Goal: Answer question/provide support

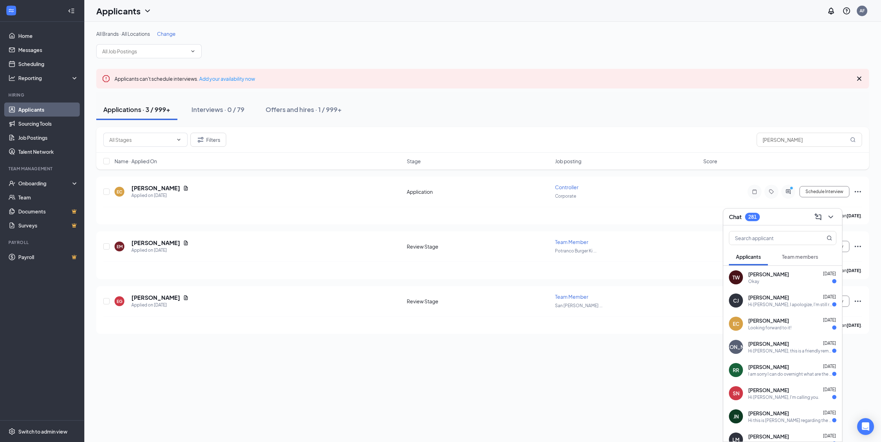
click at [41, 108] on link "Applicants" at bounding box center [48, 110] width 60 height 14
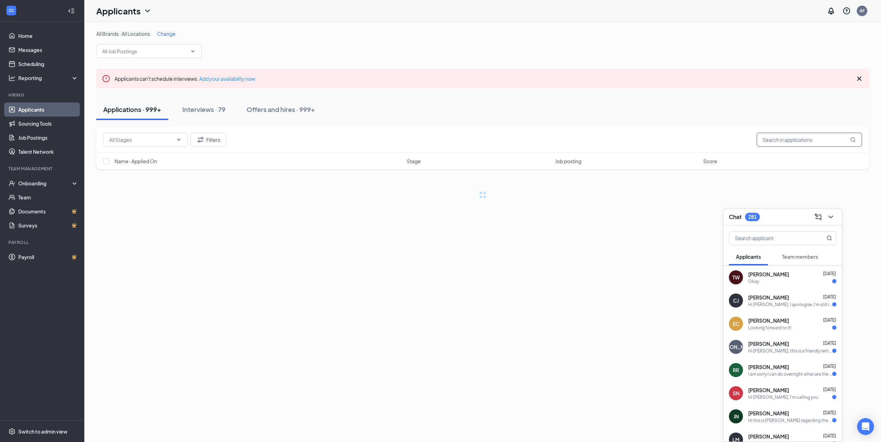
click at [785, 142] on input "[PERSON_NAME]" at bounding box center [809, 140] width 105 height 14
drag, startPoint x: 783, startPoint y: 140, endPoint x: 745, endPoint y: 137, distance: 38.4
click at [745, 137] on div "Filters [PERSON_NAME]" at bounding box center [482, 140] width 759 height 14
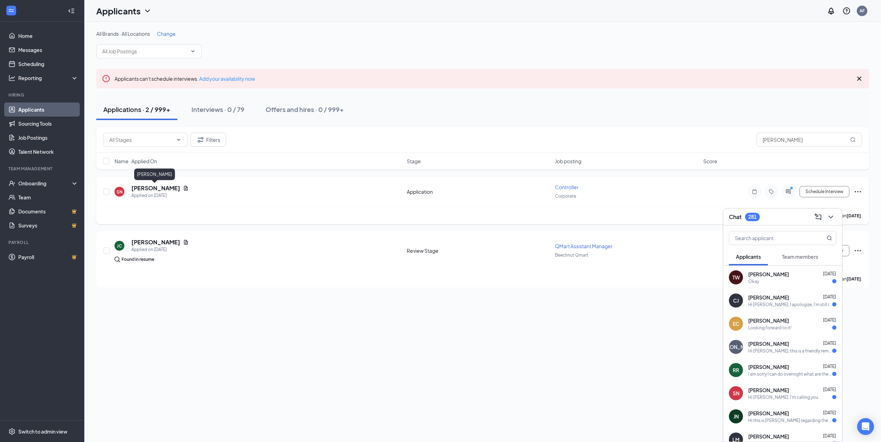
click at [155, 186] on h5 "[PERSON_NAME]" at bounding box center [155, 188] width 49 height 8
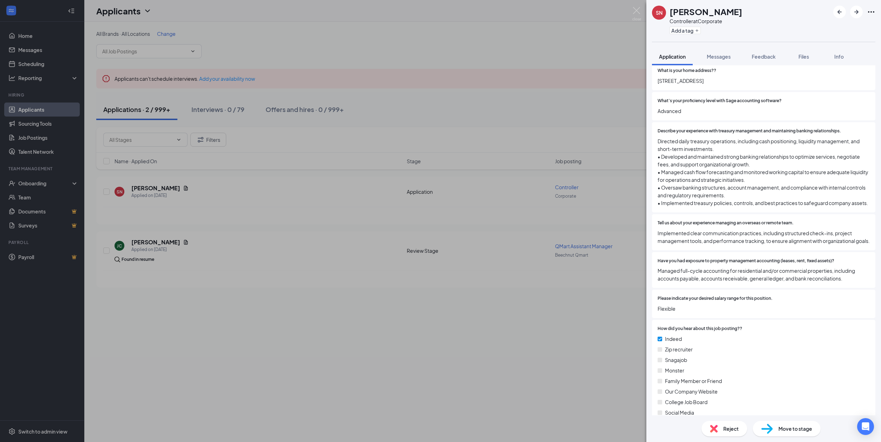
scroll to position [132, 0]
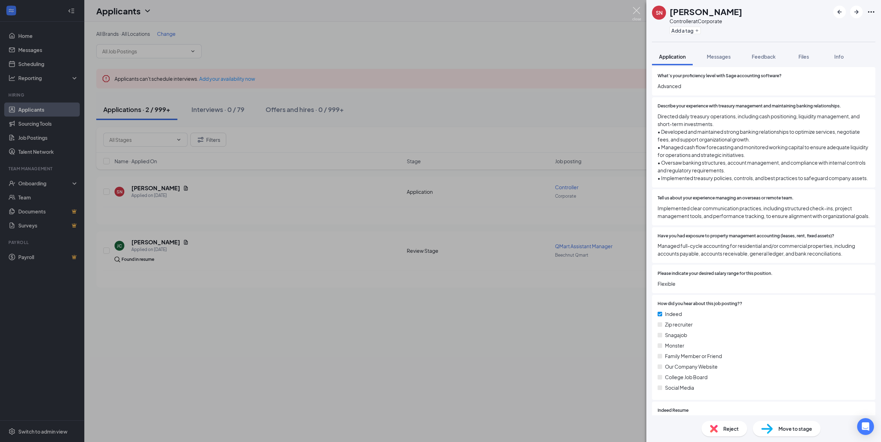
click at [635, 11] on img at bounding box center [637, 14] width 9 height 14
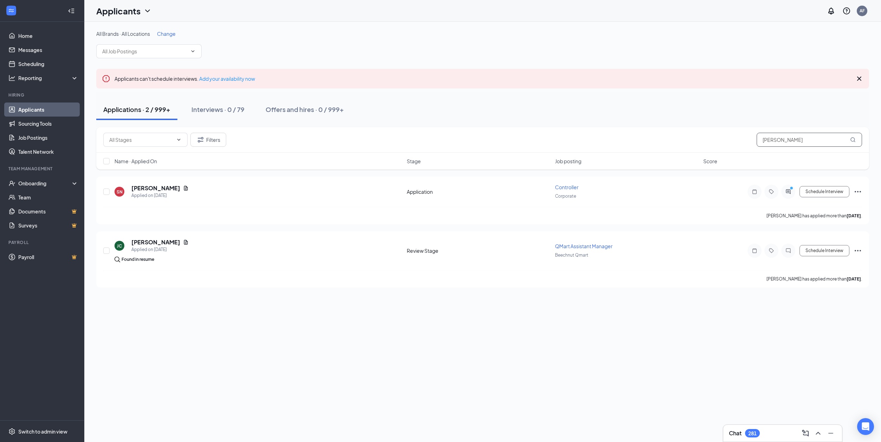
drag, startPoint x: 781, startPoint y: 140, endPoint x: 740, endPoint y: 135, distance: 41.7
click at [740, 135] on div "Filters [PERSON_NAME]" at bounding box center [482, 140] width 759 height 14
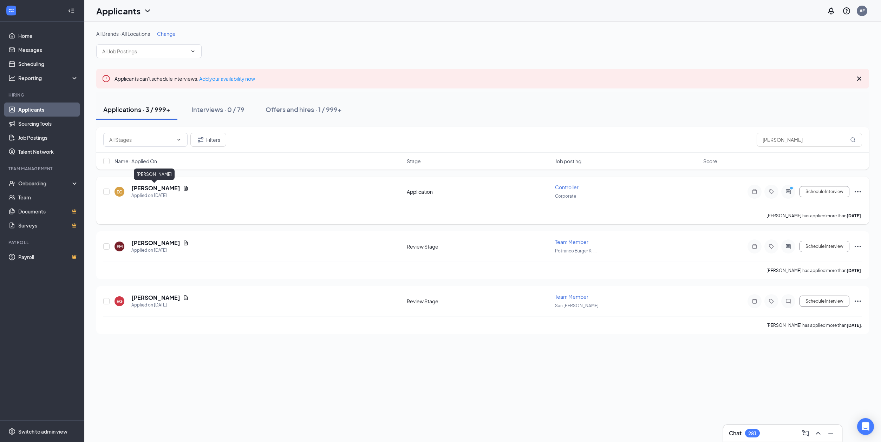
click at [162, 189] on h5 "[PERSON_NAME]" at bounding box center [155, 188] width 49 height 8
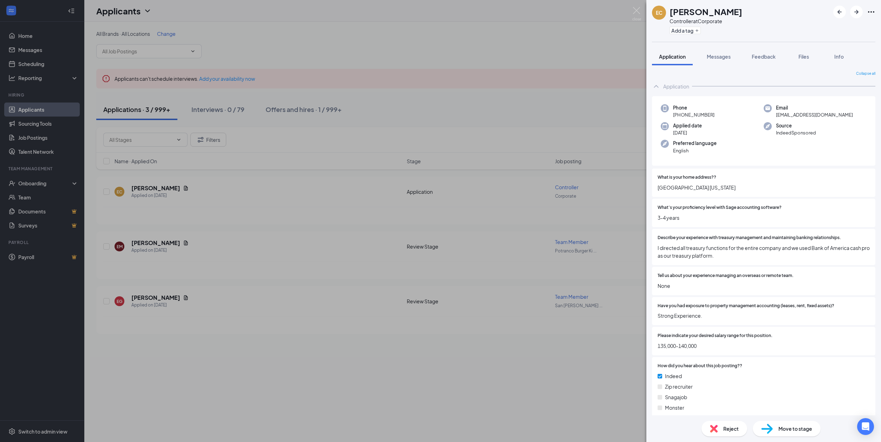
click at [607, 53] on div "EC [PERSON_NAME] Controller at Corporate Add a tag Application Messages Feedbac…" at bounding box center [440, 221] width 881 height 442
click at [638, 9] on div "Applicants AF" at bounding box center [482, 11] width 797 height 22
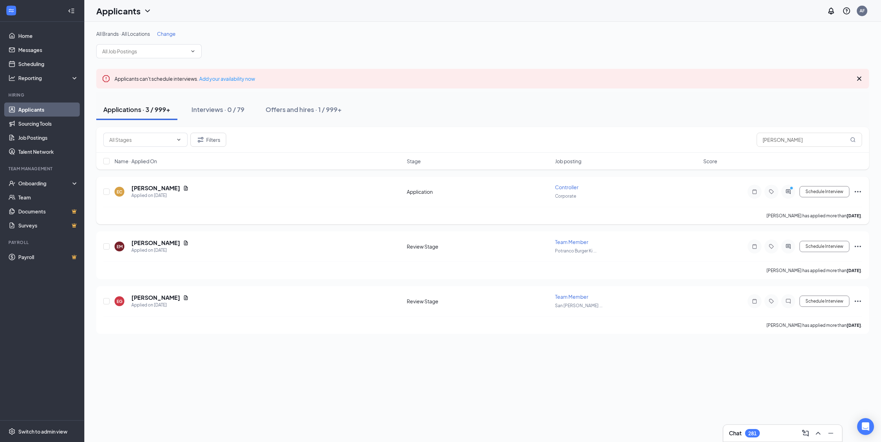
click at [791, 192] on icon "ActiveChat" at bounding box center [788, 192] width 8 height 6
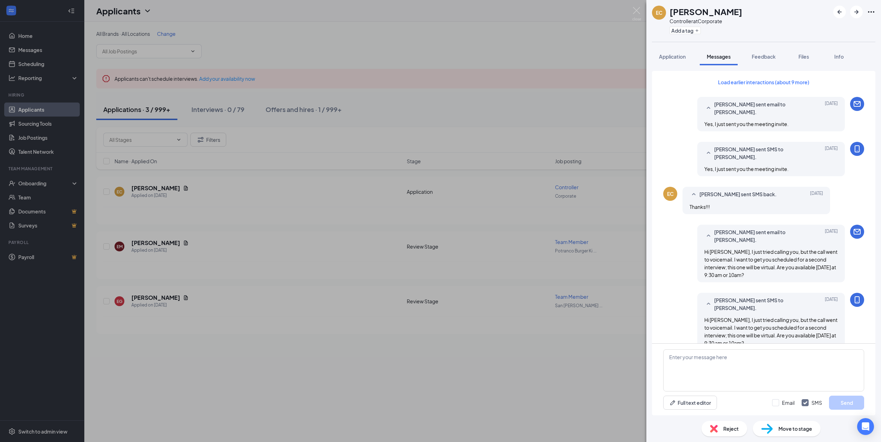
scroll to position [218, 0]
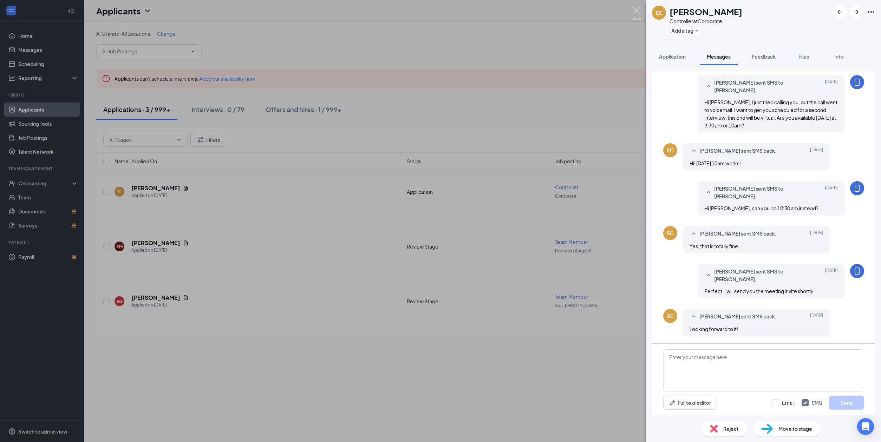
click at [635, 11] on img at bounding box center [637, 14] width 9 height 14
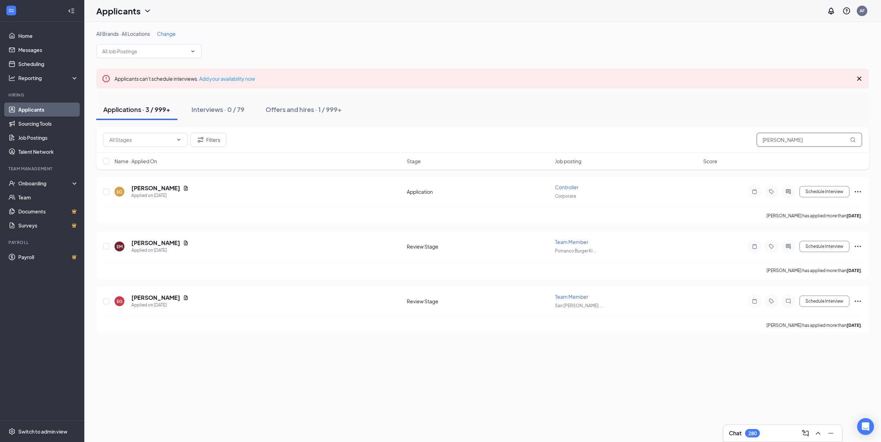
drag, startPoint x: 782, startPoint y: 141, endPoint x: 754, endPoint y: 138, distance: 27.6
click at [754, 138] on div "Filters [PERSON_NAME]" at bounding box center [482, 140] width 759 height 14
click at [166, 188] on h5 "[PERSON_NAME]" at bounding box center [155, 188] width 49 height 8
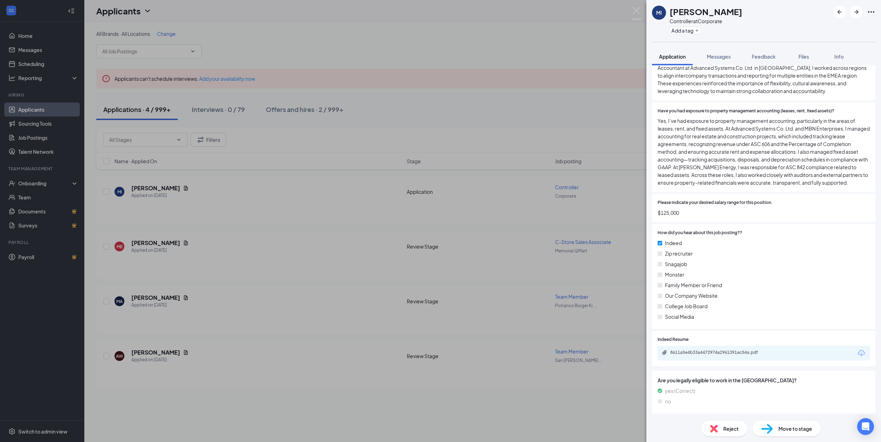
scroll to position [388, 0]
click at [638, 9] on img at bounding box center [637, 14] width 9 height 14
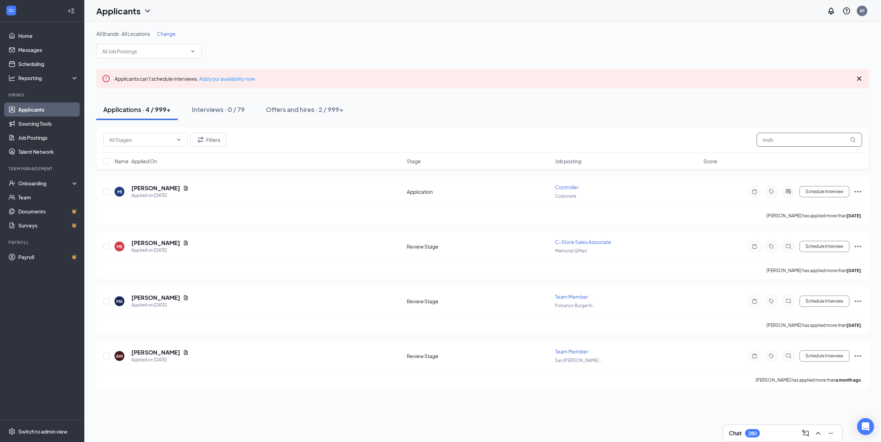
drag, startPoint x: 781, startPoint y: 138, endPoint x: 757, endPoint y: 138, distance: 24.6
click at [757, 138] on div "Filters moh" at bounding box center [482, 140] width 759 height 14
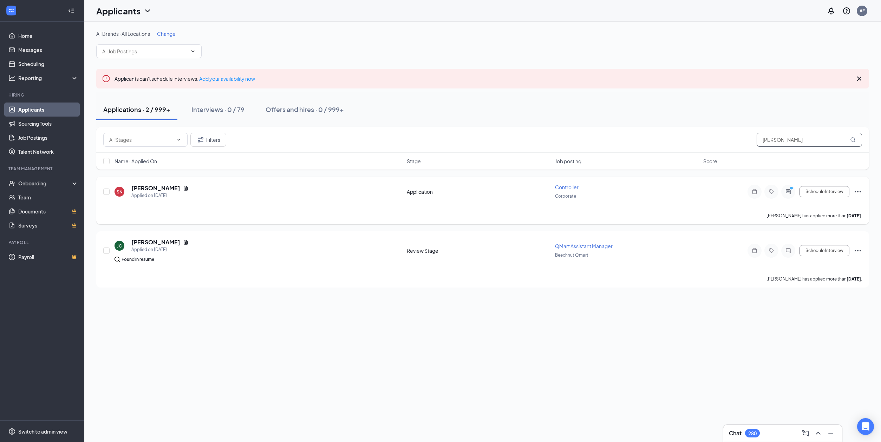
type input "[PERSON_NAME]"
click at [787, 188] on div at bounding box center [788, 192] width 14 height 14
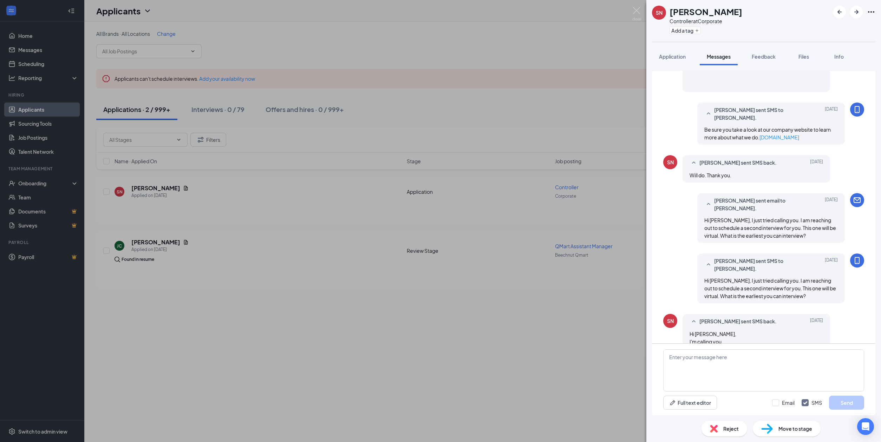
scroll to position [525, 0]
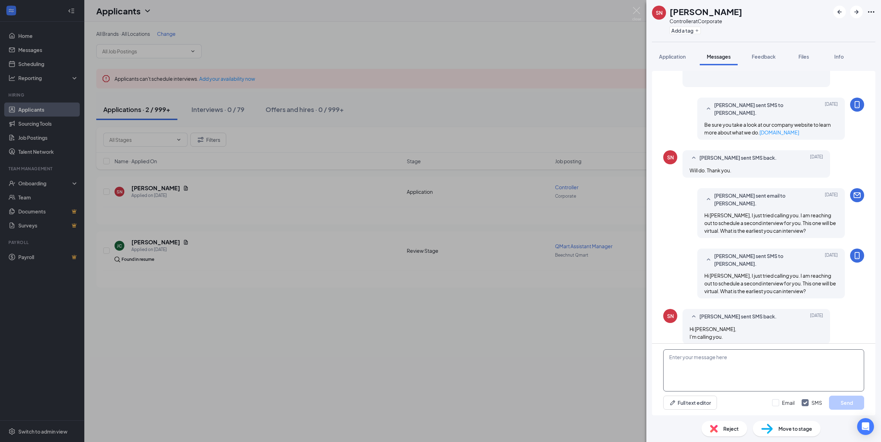
click at [694, 367] on textarea at bounding box center [763, 371] width 201 height 42
type textarea "H"
click at [694, 356] on textarea "Hi" at bounding box center [763, 371] width 201 height 42
type textarea "Hi [PERSON_NAME] give me a call if you can"
click at [852, 402] on button "Send" at bounding box center [846, 403] width 35 height 14
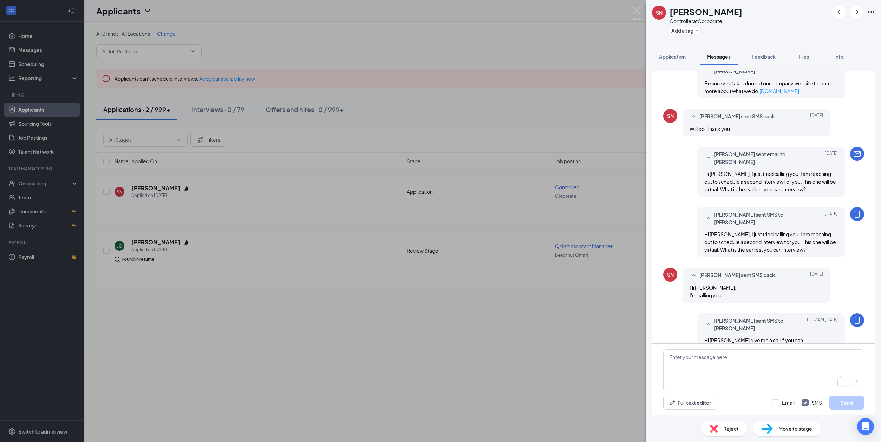
scroll to position [570, 0]
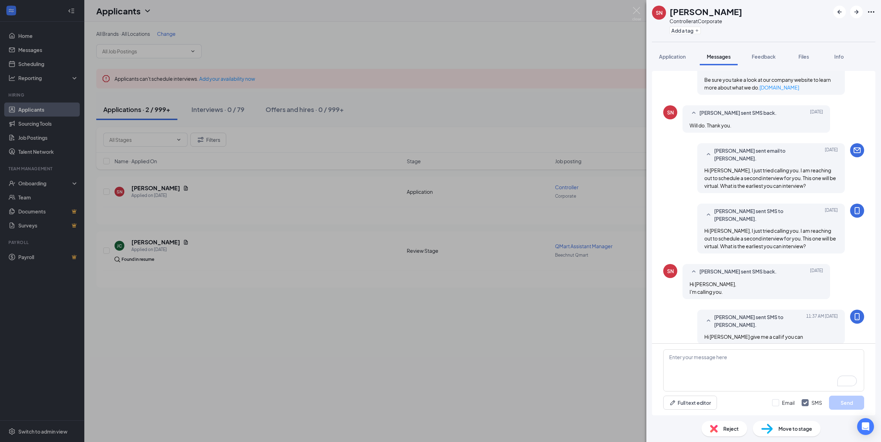
click at [797, 432] on span "Move to stage" at bounding box center [796, 429] width 34 height 8
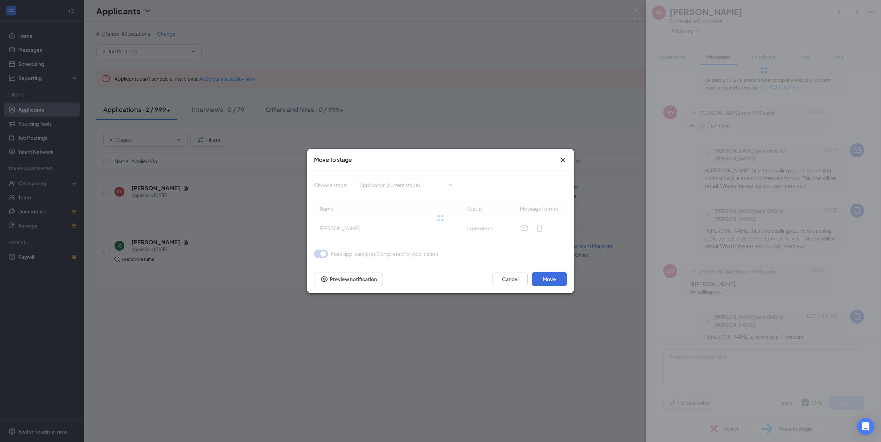
type input "Review Stage (next stage)"
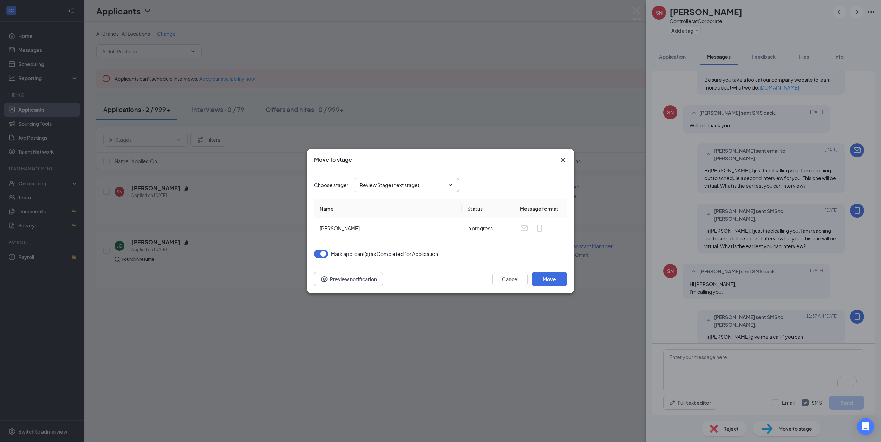
click at [402, 184] on input "Review Stage (next stage)" at bounding box center [402, 185] width 85 height 8
click at [487, 127] on div "Move to stage Choose stage : Review Stage (next stage) Application (current sta…" at bounding box center [440, 221] width 881 height 442
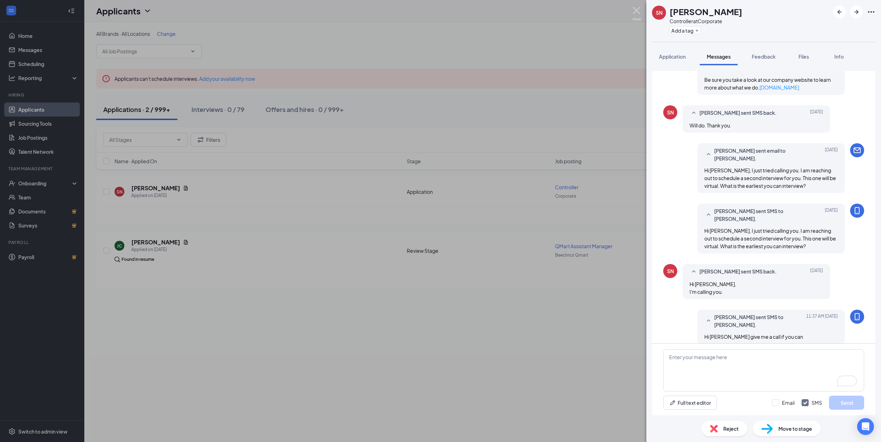
click at [636, 9] on img at bounding box center [637, 14] width 9 height 14
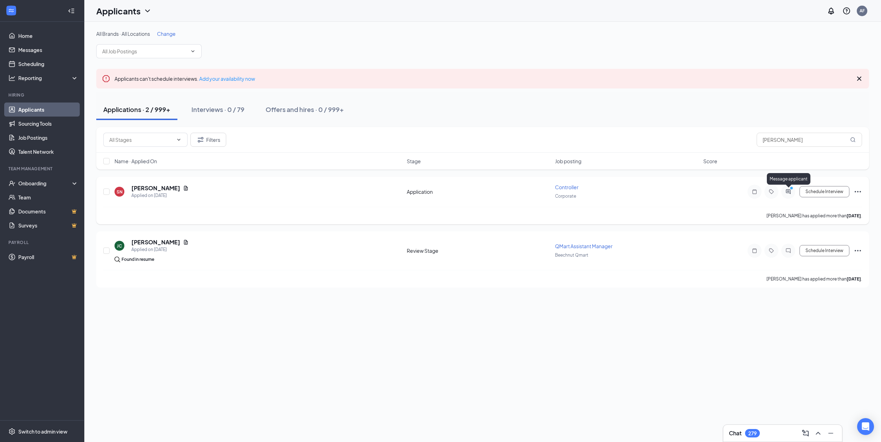
click at [790, 193] on icon "ActiveChat" at bounding box center [788, 191] width 5 height 5
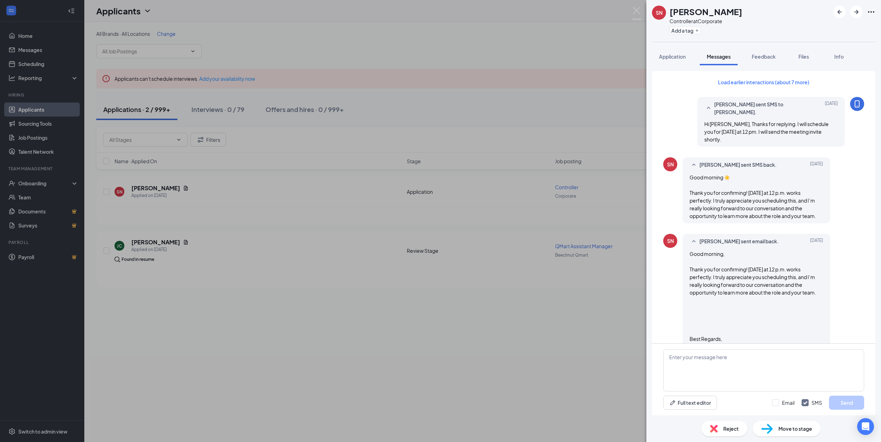
scroll to position [401, 0]
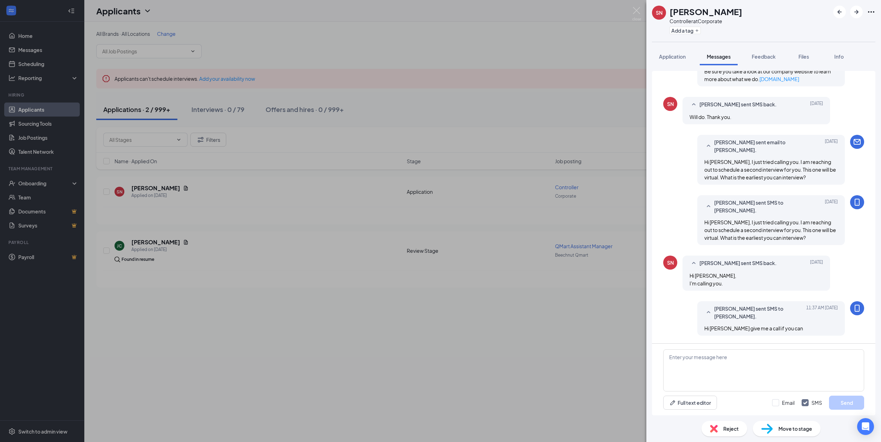
scroll to position [401, 0]
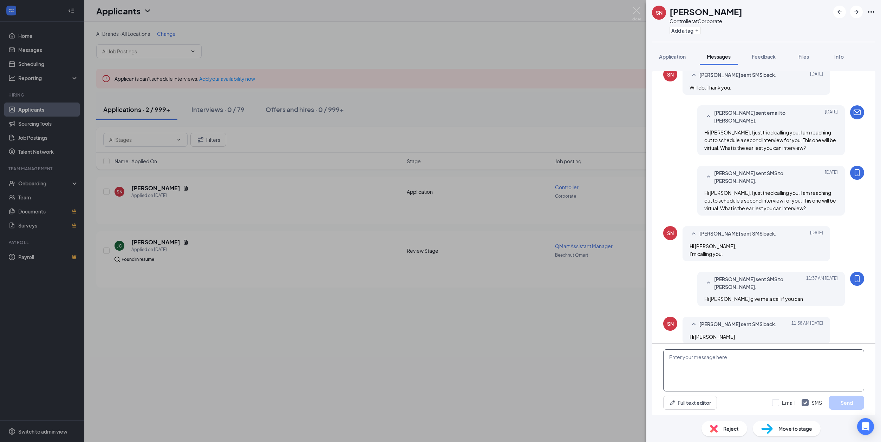
click at [711, 361] on textarea at bounding box center [763, 371] width 201 height 42
type textarea "The number is [PHONE_NUMBER]"
click at [855, 404] on button "Send" at bounding box center [846, 403] width 35 height 14
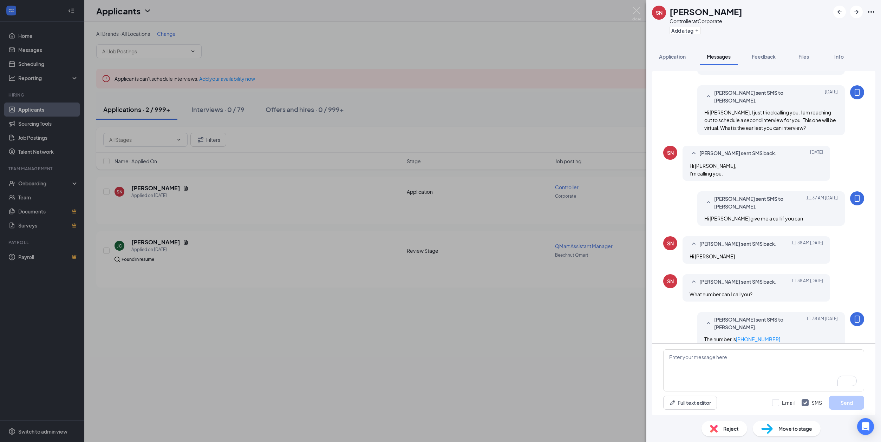
scroll to position [484, 0]
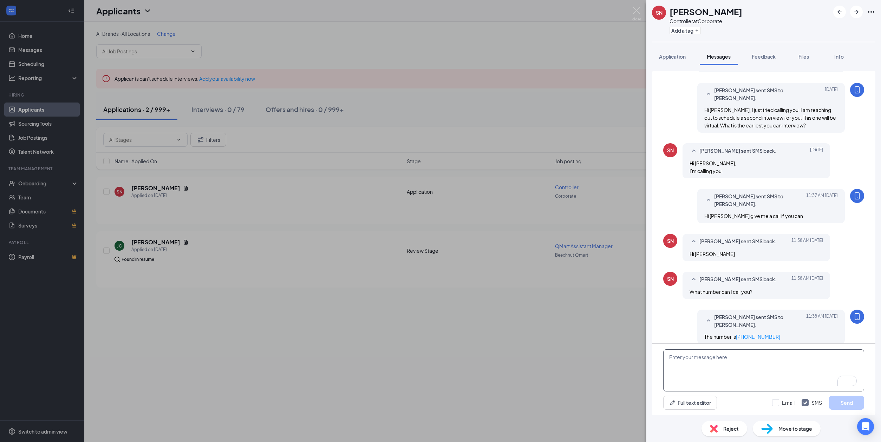
click at [705, 360] on textarea "To enrich screen reader interactions, please activate Accessibility in Grammarl…" at bounding box center [763, 371] width 201 height 42
click at [676, 53] on span "Application" at bounding box center [672, 56] width 27 height 6
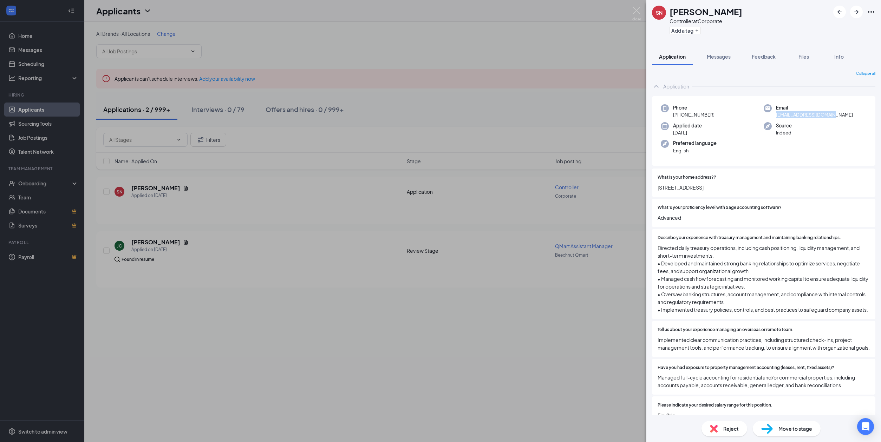
drag, startPoint x: 836, startPoint y: 116, endPoint x: 771, endPoint y: 115, distance: 64.7
click at [771, 115] on div "Email [EMAIL_ADDRESS][DOMAIN_NAME]" at bounding box center [815, 111] width 103 height 14
copy span "[EMAIL_ADDRESS][DOMAIN_NAME]"
click at [725, 54] on span "Messages" at bounding box center [719, 56] width 24 height 6
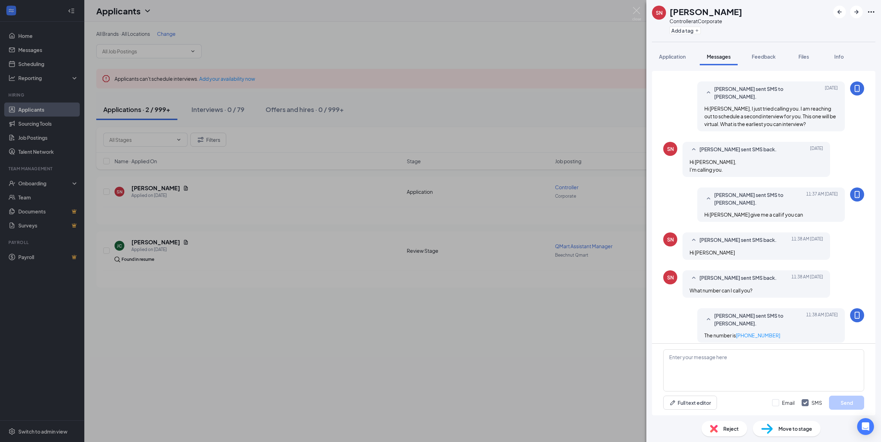
scroll to position [355, 0]
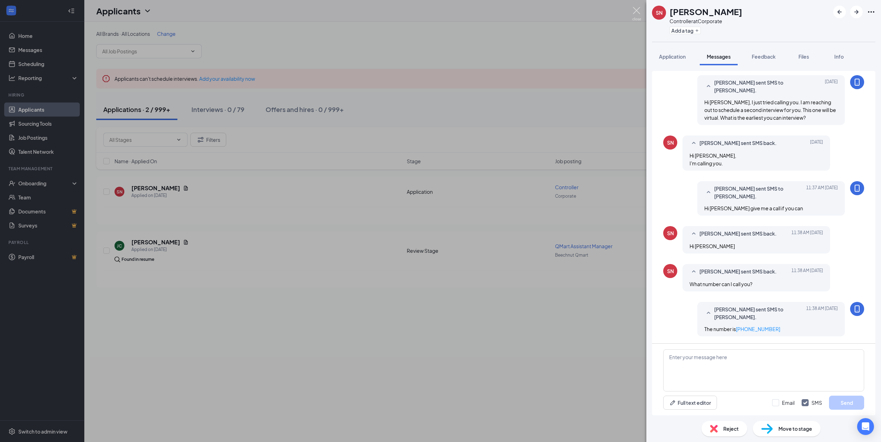
click at [635, 11] on img at bounding box center [637, 14] width 9 height 14
